Goal: Communication & Community: Participate in discussion

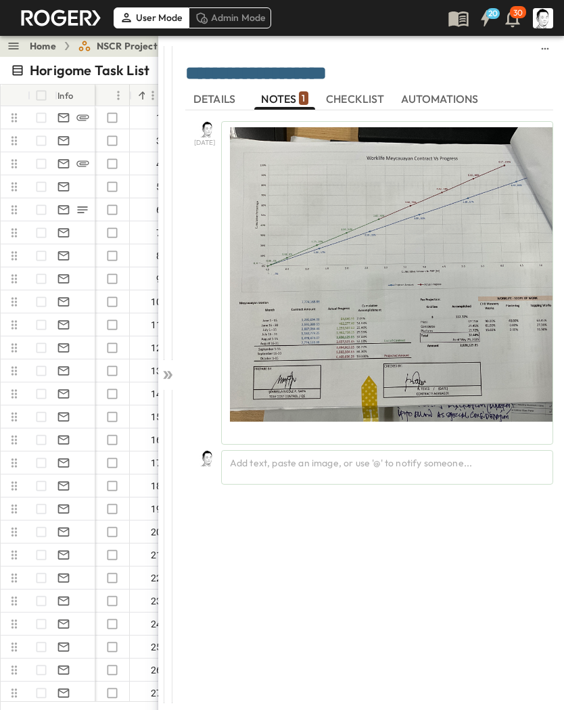
click at [169, 379] on icon at bounding box center [169, 375] width 5 height 8
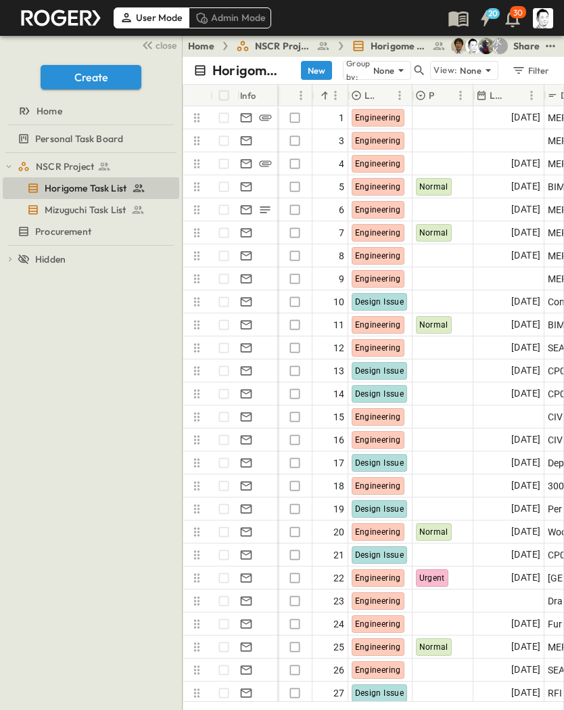
click at [172, 47] on span "close" at bounding box center [166, 46] width 21 height 14
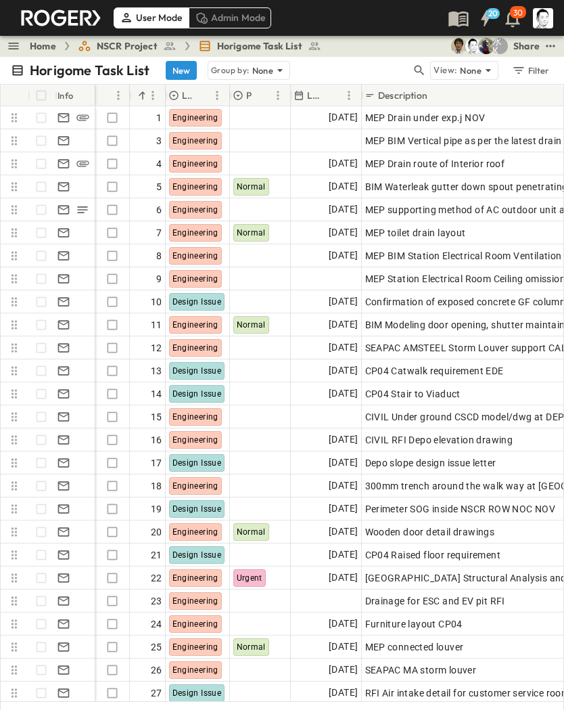
click at [419, 69] on icon "button" at bounding box center [420, 71] width 14 height 14
click at [355, 65] on input "text" at bounding box center [348, 70] width 95 height 20
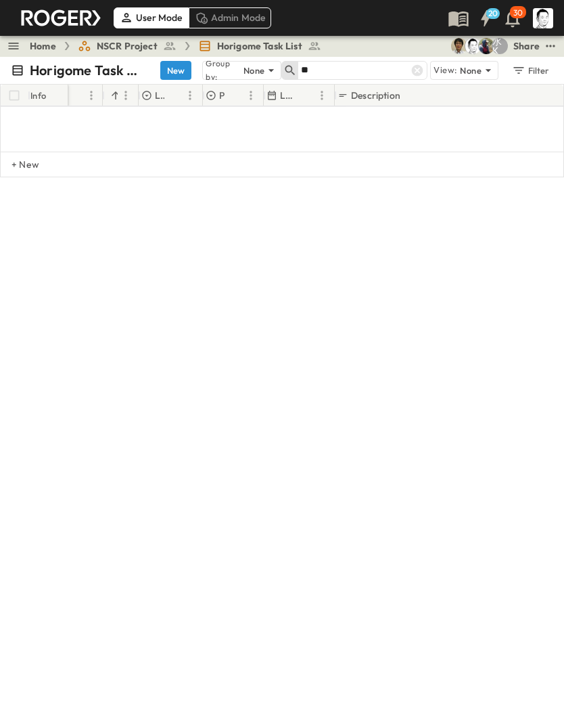
type input "*"
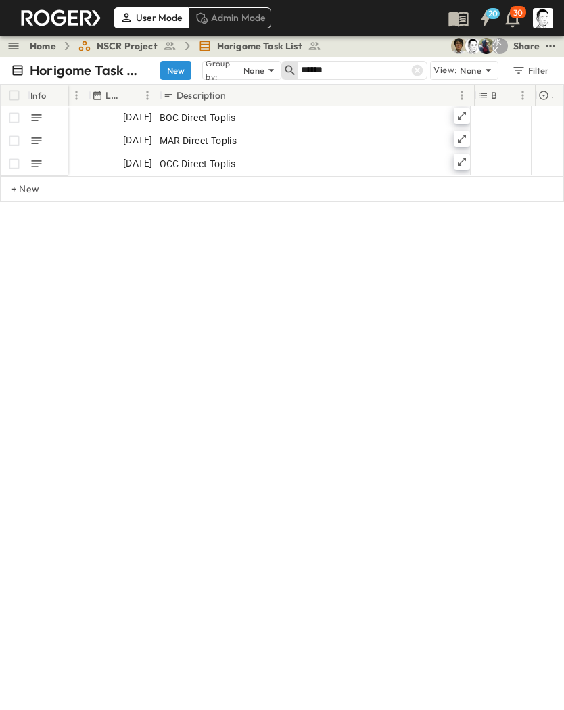
scroll to position [0, 185]
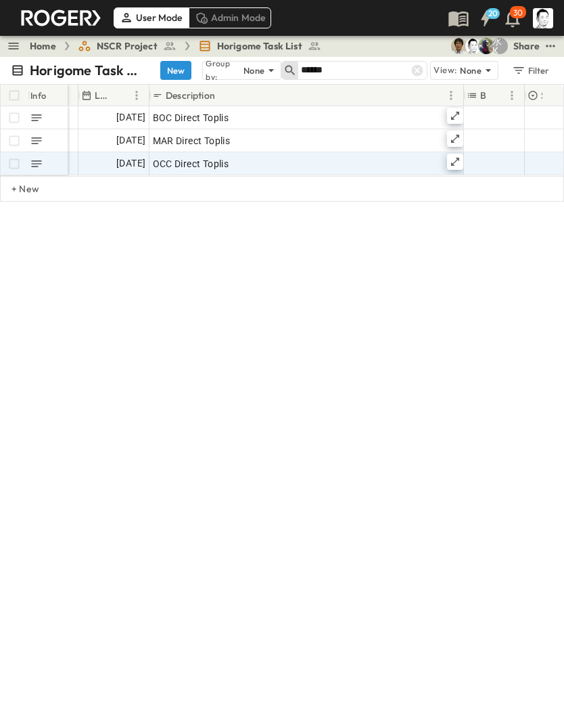
type input "******"
click at [454, 162] on icon at bounding box center [455, 162] width 8 height 8
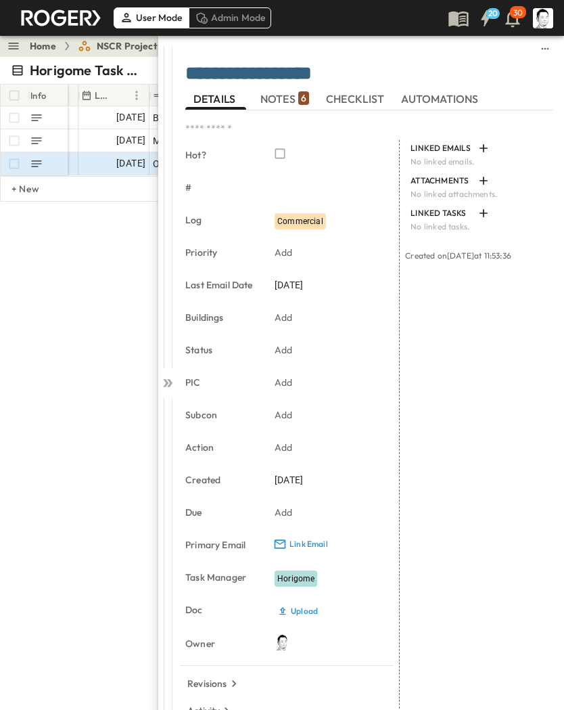
click at [302, 100] on p "6" at bounding box center [303, 98] width 5 height 14
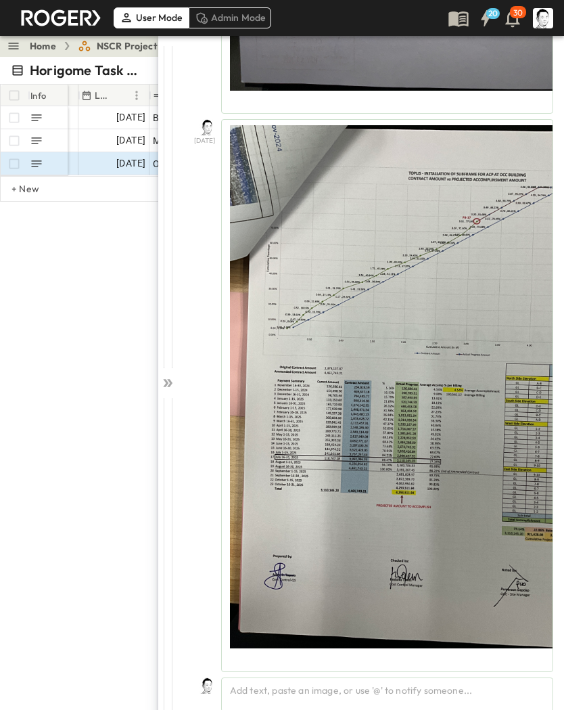
scroll to position [3320, 0]
click at [410, 689] on div "Add text, paste an image, or use '@' to notify someone..." at bounding box center [387, 694] width 332 height 35
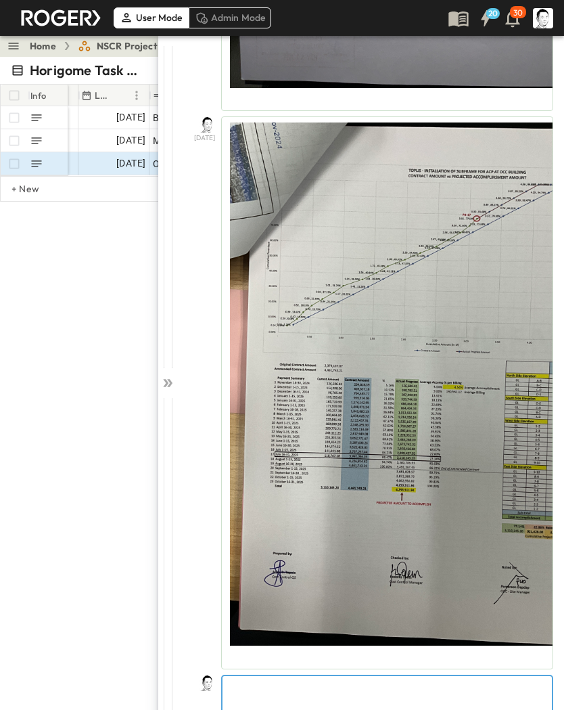
click at [385, 689] on p at bounding box center [387, 687] width 316 height 14
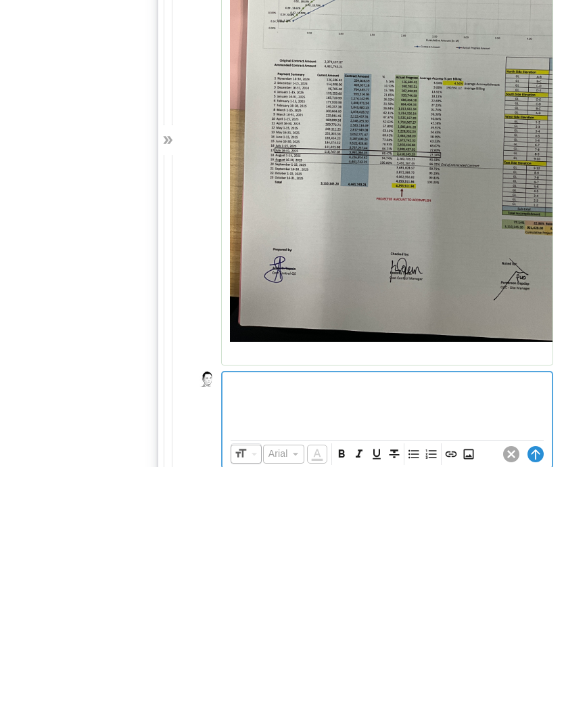
scroll to position [3383, 0]
click at [465, 691] on icon "Insert Image" at bounding box center [468, 696] width 10 height 10
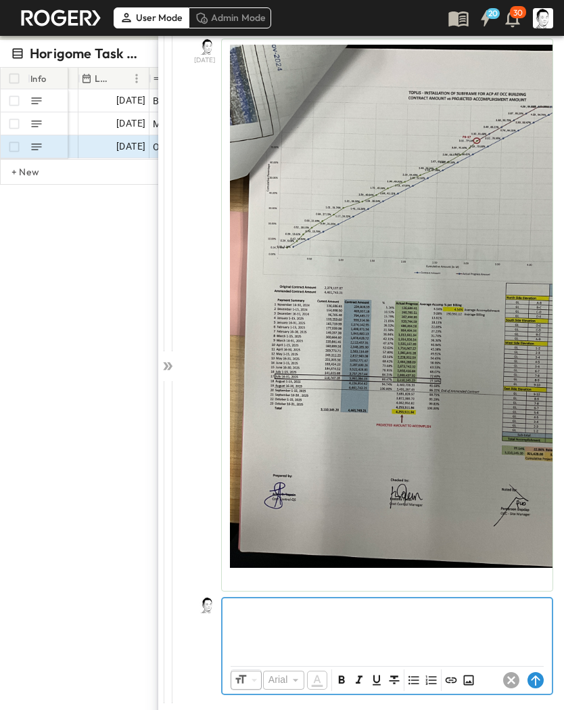
scroll to position [17, 0]
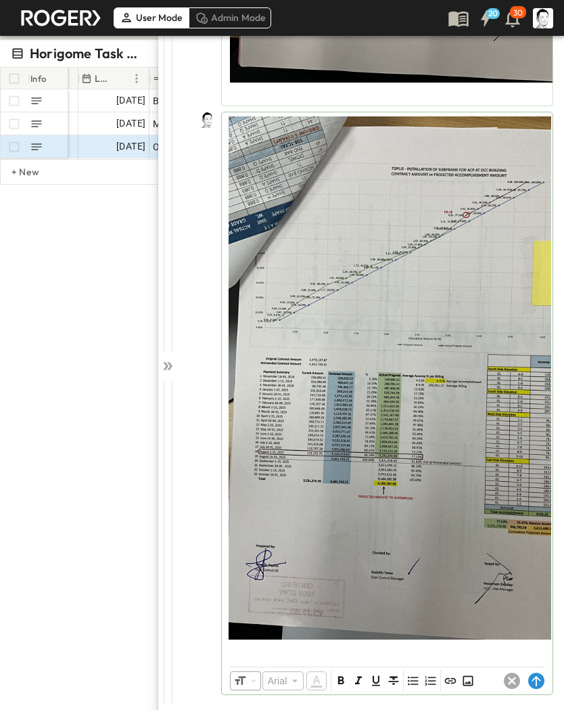
click at [535, 679] on circle at bounding box center [536, 680] width 16 height 16
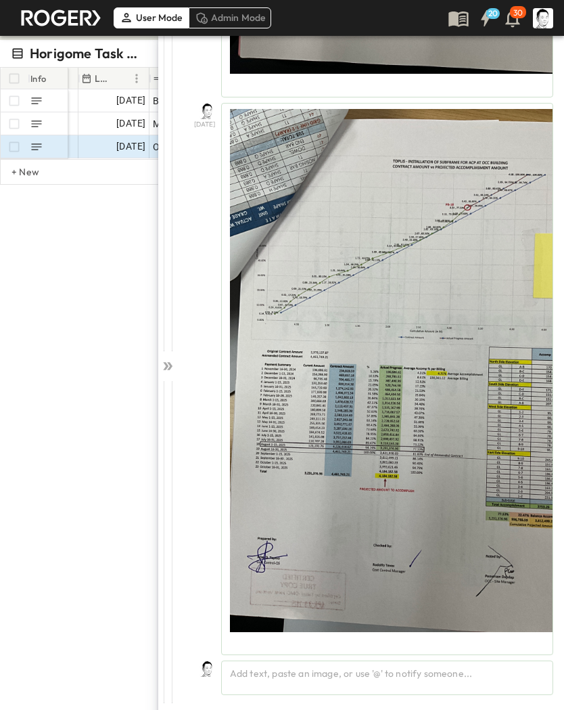
scroll to position [3878, 0]
click at [165, 365] on icon at bounding box center [168, 366] width 14 height 14
